Goal: Navigation & Orientation: Find specific page/section

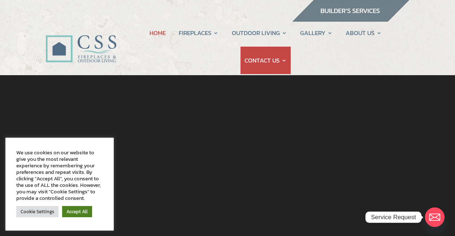
click at [79, 213] on link "Accept All" at bounding box center [77, 211] width 30 height 11
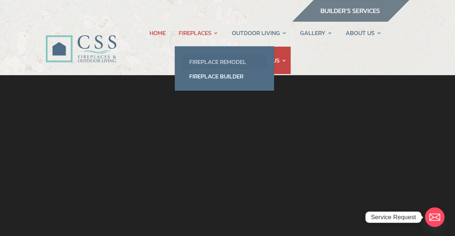
click at [215, 64] on link "Fireplace Remodel" at bounding box center [224, 62] width 85 height 14
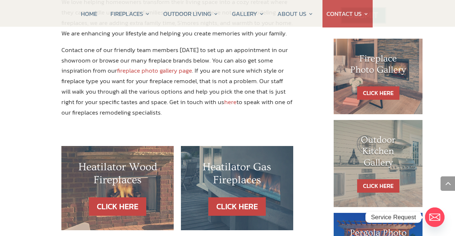
scroll to position [338, 0]
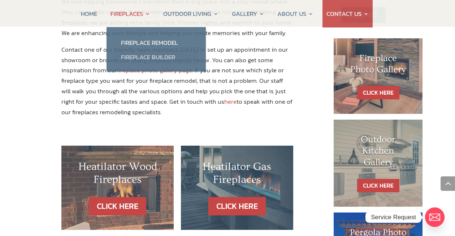
click at [139, 56] on link "Fireplace Builder" at bounding box center [156, 57] width 85 height 14
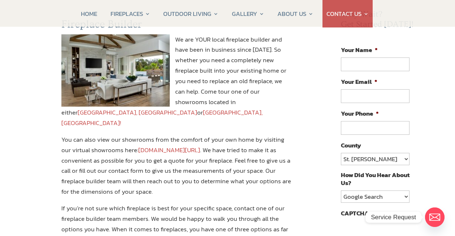
scroll to position [85, 0]
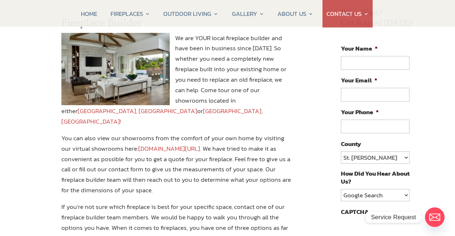
click at [190, 144] on link "[DOMAIN_NAME][URL]" at bounding box center [169, 148] width 62 height 9
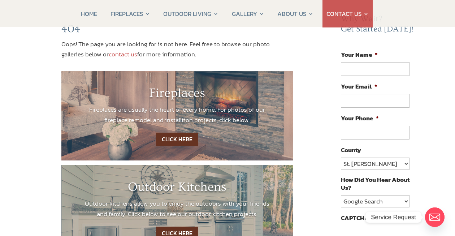
scroll to position [80, 0]
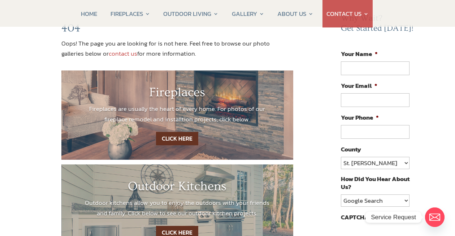
click at [179, 139] on link "CLICK HERE" at bounding box center [177, 138] width 42 height 13
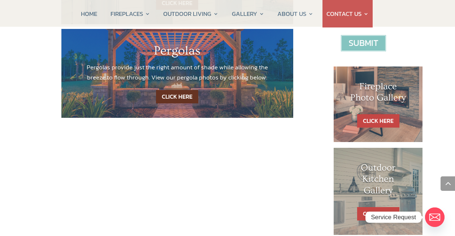
scroll to position [307, 0]
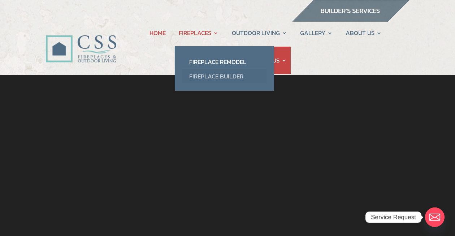
click at [208, 78] on link "Fireplace Builder" at bounding box center [224, 76] width 85 height 14
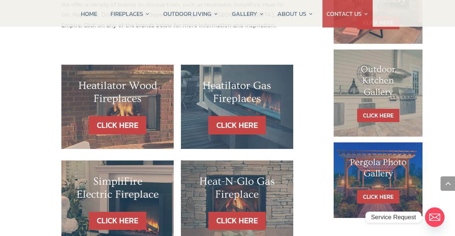
scroll to position [412, 0]
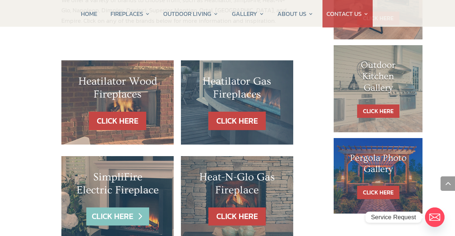
click at [128, 207] on link "CLICK HERE" at bounding box center [117, 216] width 63 height 18
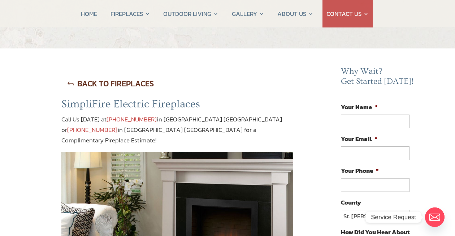
scroll to position [26, 0]
